Goal: Task Accomplishment & Management: Manage account settings

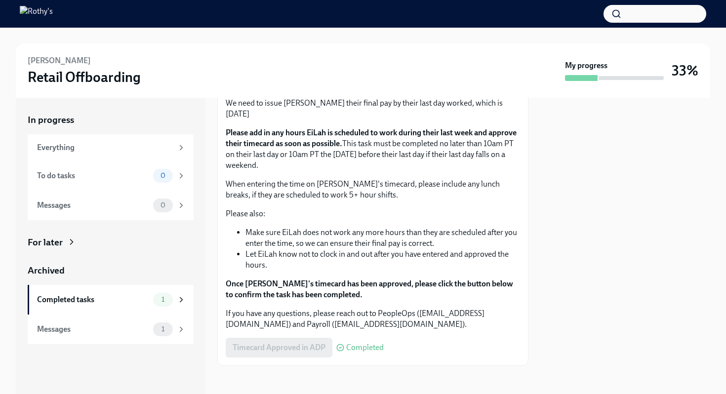
scroll to position [131, 0]
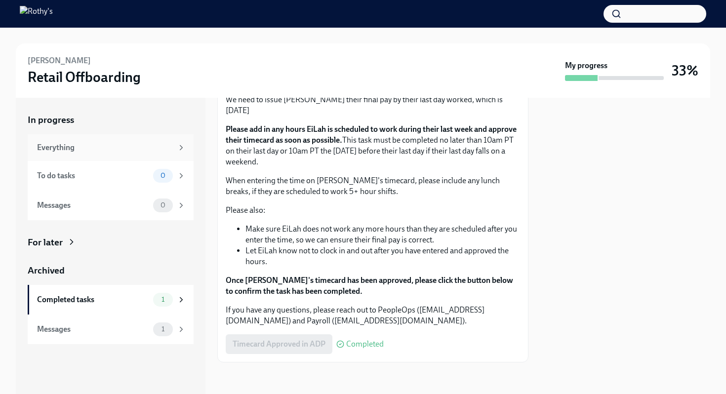
click at [61, 144] on div "Everything" at bounding box center [105, 147] width 136 height 11
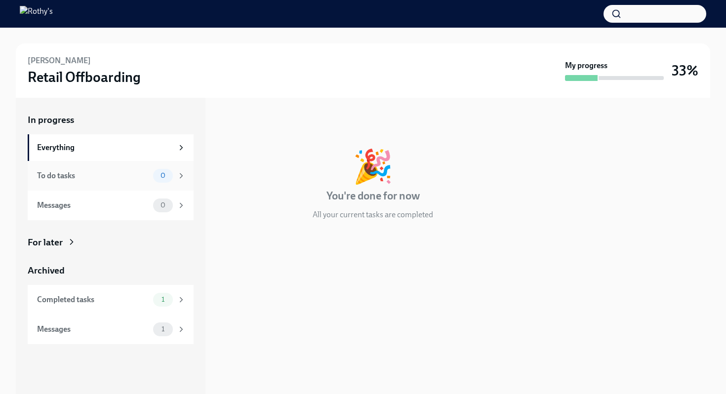
click at [54, 171] on div "To do tasks" at bounding box center [93, 175] width 112 height 11
click at [48, 205] on div "Messages" at bounding box center [93, 205] width 112 height 11
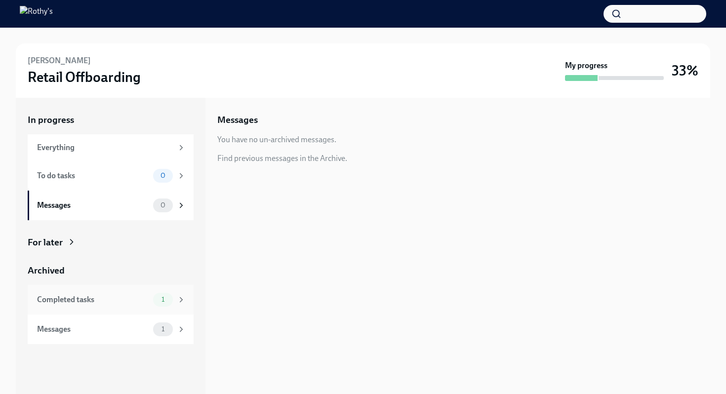
click at [38, 296] on div "Completed tasks" at bounding box center [93, 299] width 112 height 11
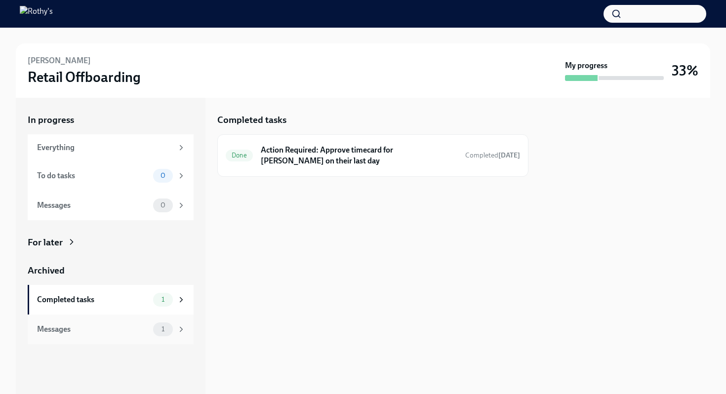
click at [44, 332] on div "Messages" at bounding box center [93, 329] width 112 height 11
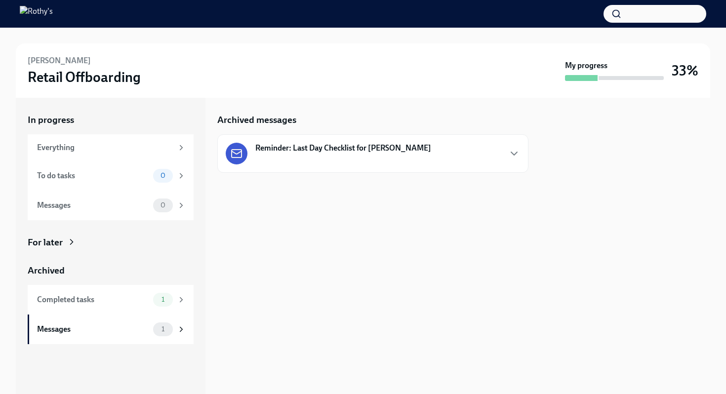
click at [506, 155] on div "Reminder: Last Day Checklist for [PERSON_NAME]" at bounding box center [373, 154] width 294 height 22
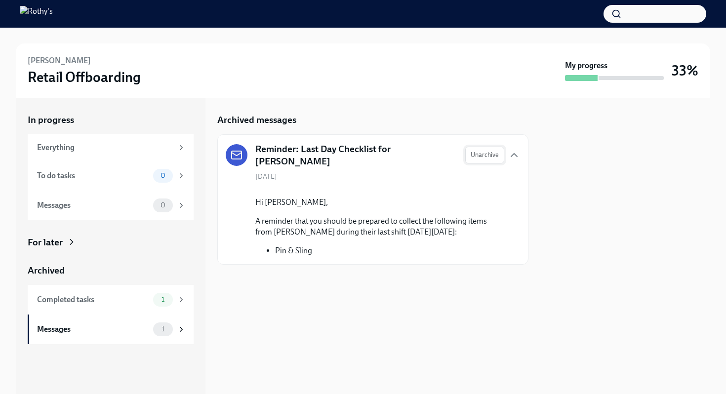
click at [488, 158] on span "Unarchive" at bounding box center [485, 155] width 28 height 10
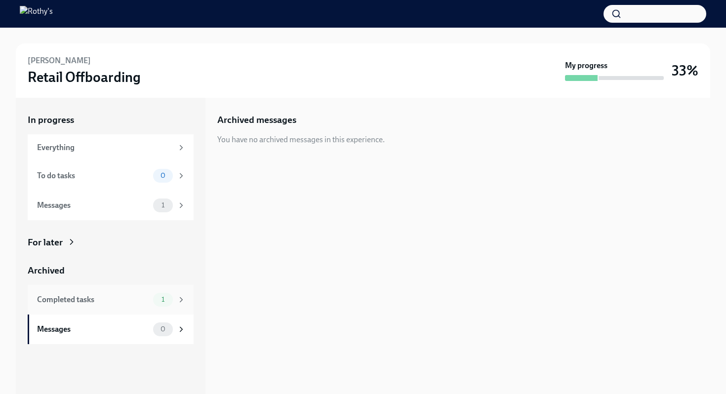
click at [102, 304] on div "Completed tasks" at bounding box center [93, 299] width 112 height 11
